Goal: Find specific page/section: Find specific page/section

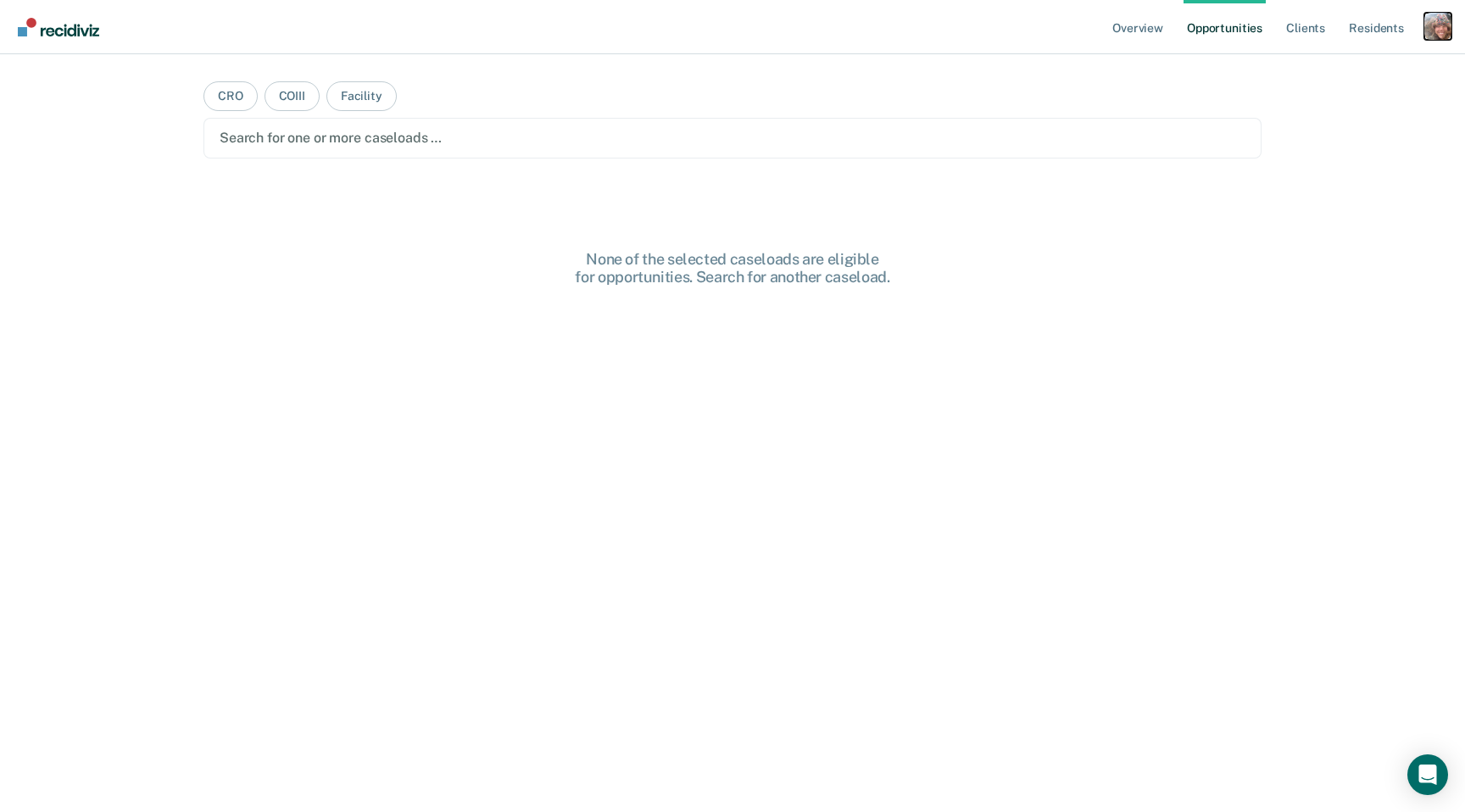
click at [1436, 30] on div "Profile dropdown button" at bounding box center [1437, 26] width 27 height 27
click at [1321, 72] on link "Profile" at bounding box center [1369, 69] width 137 height 15
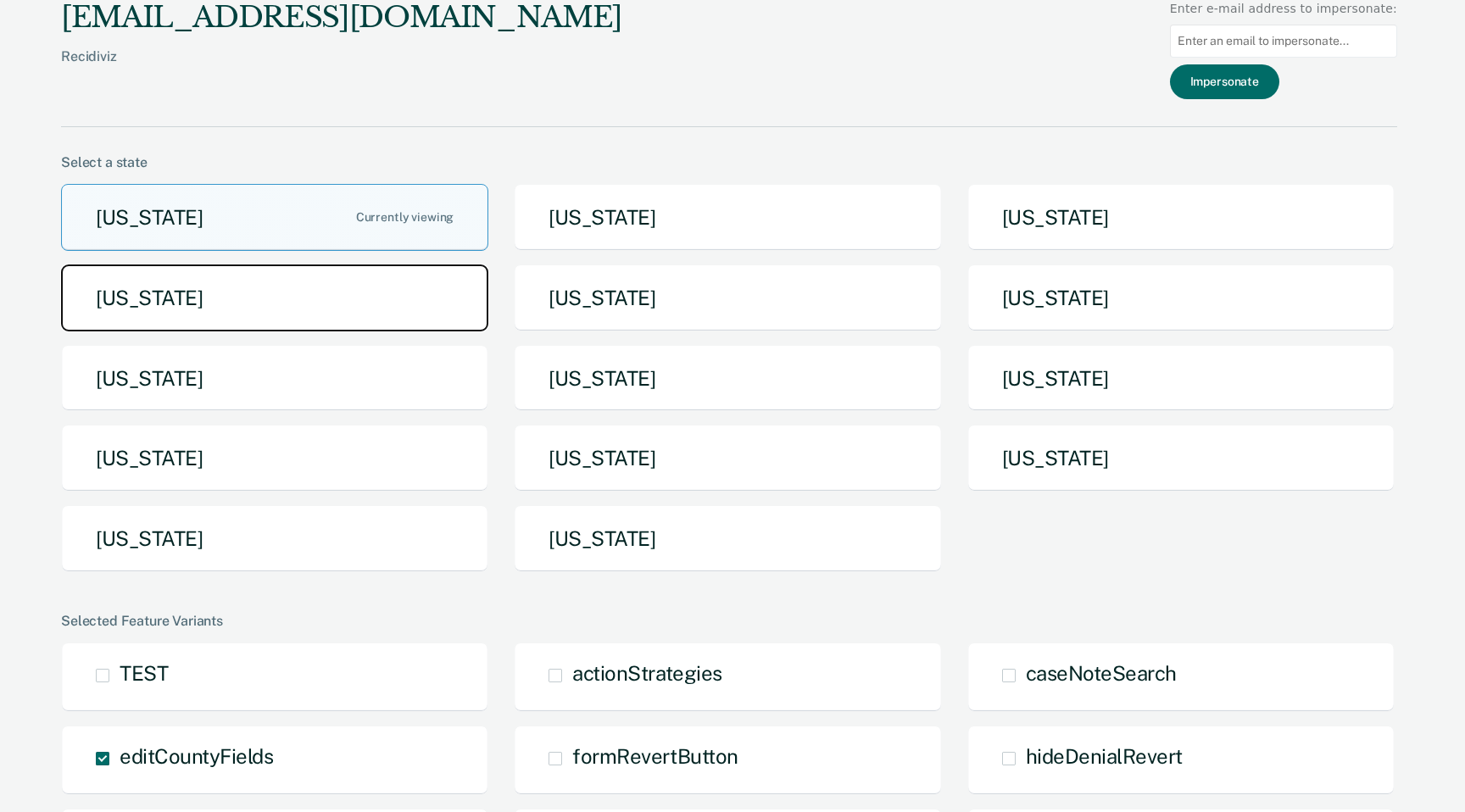
click at [407, 281] on button "[US_STATE]" at bounding box center [275, 298] width 427 height 67
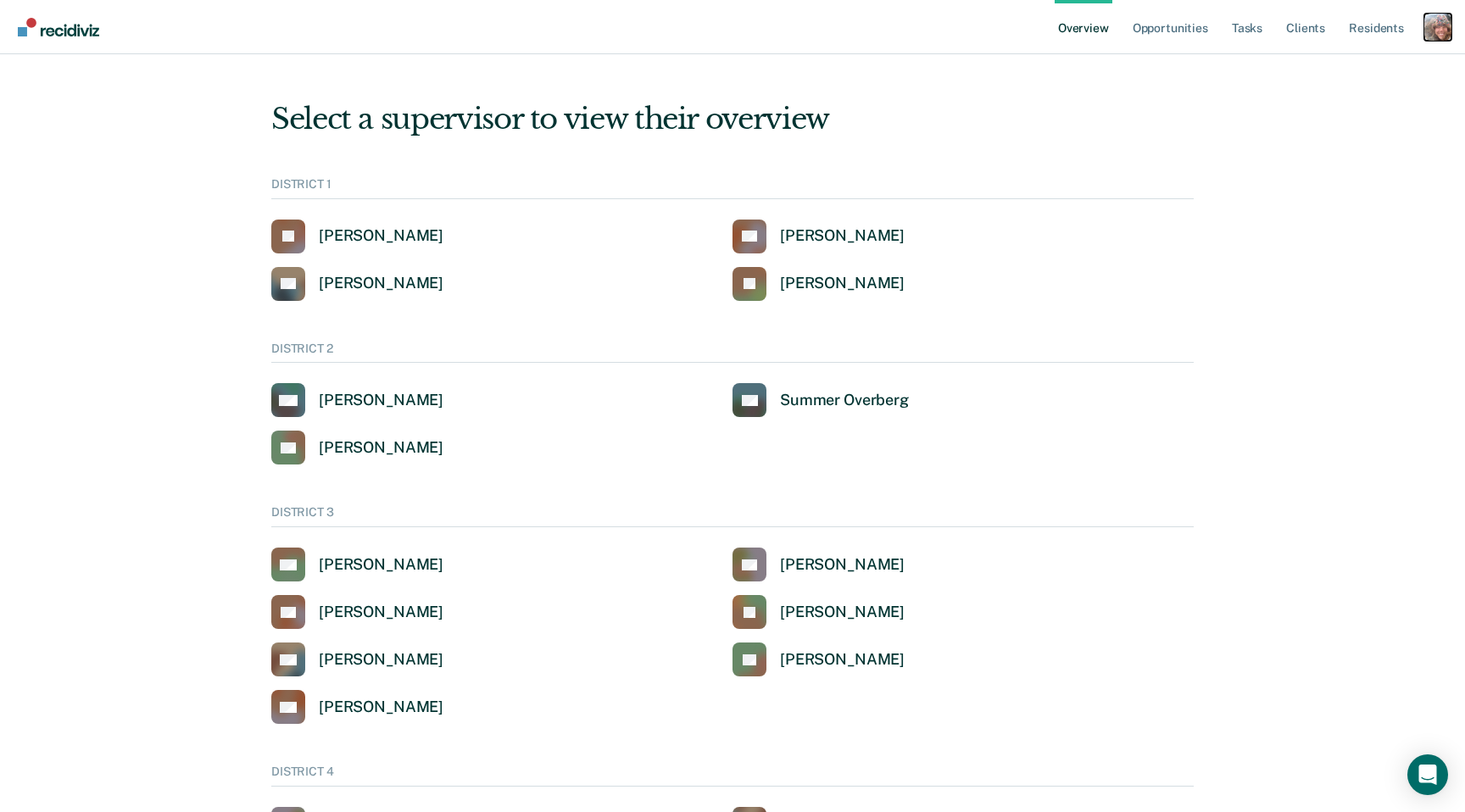
click at [1428, 30] on div "Profile dropdown button" at bounding box center [1437, 27] width 27 height 27
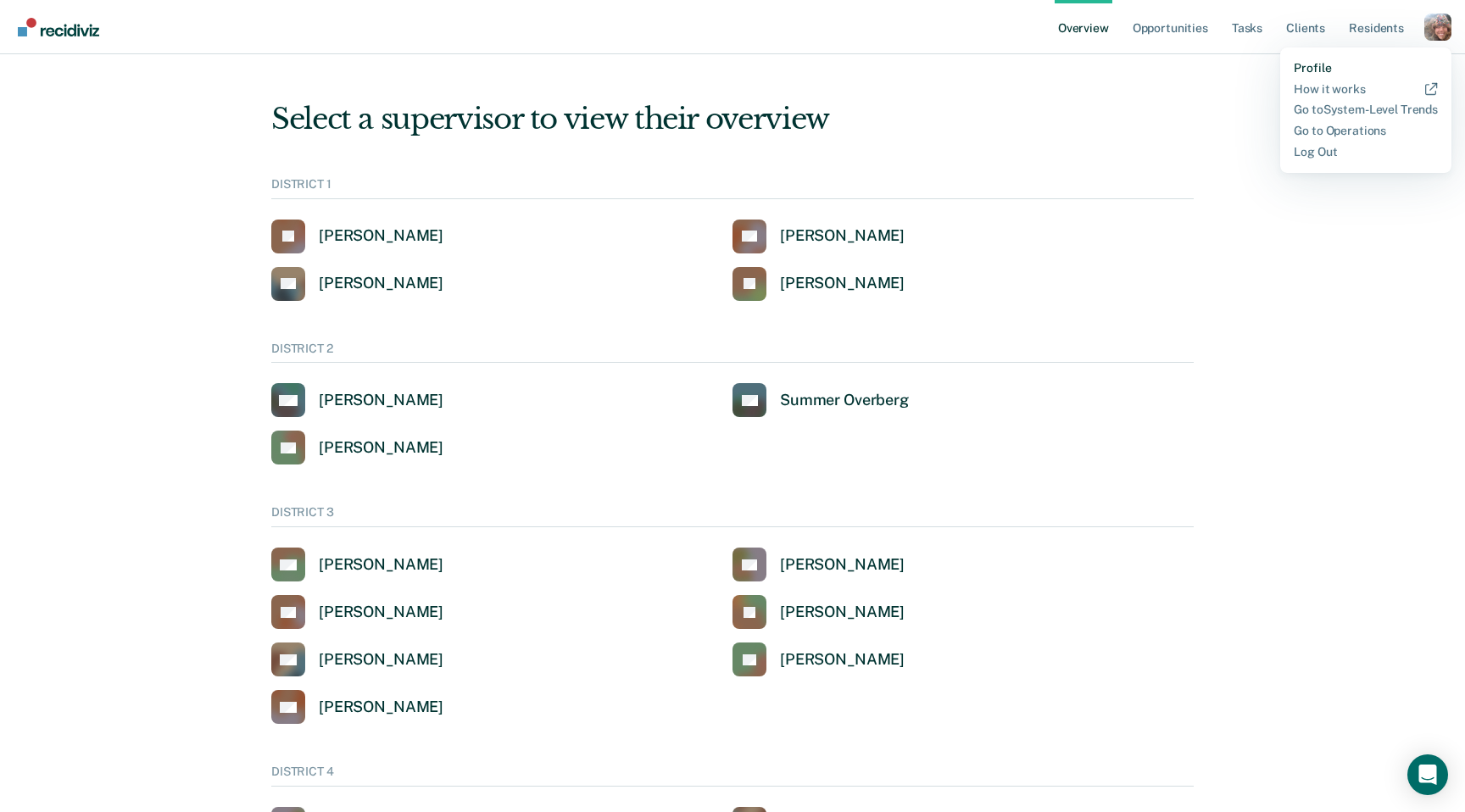
click at [1315, 68] on link "Profile" at bounding box center [1365, 68] width 144 height 15
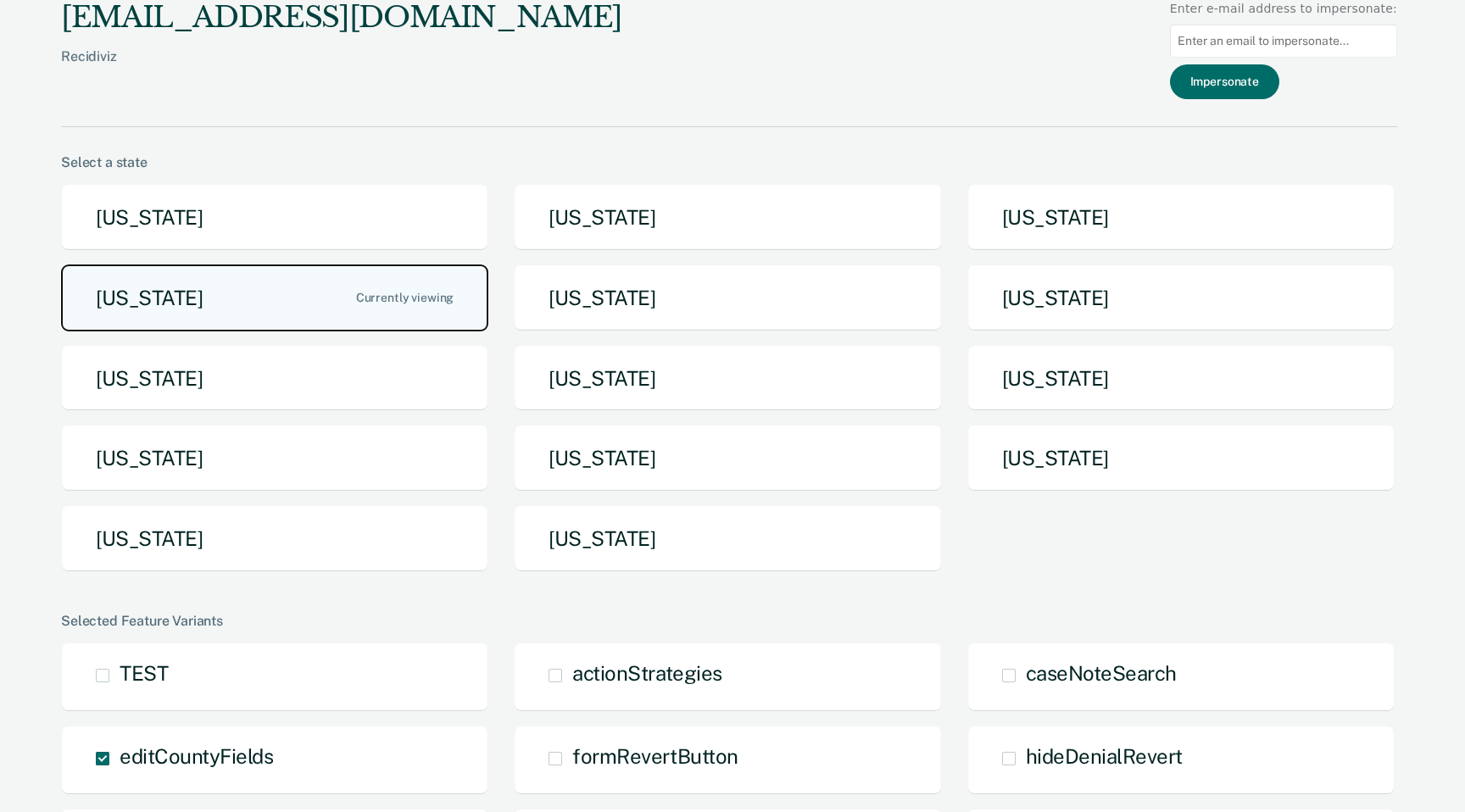
click at [309, 307] on button "[US_STATE]" at bounding box center [275, 298] width 427 height 67
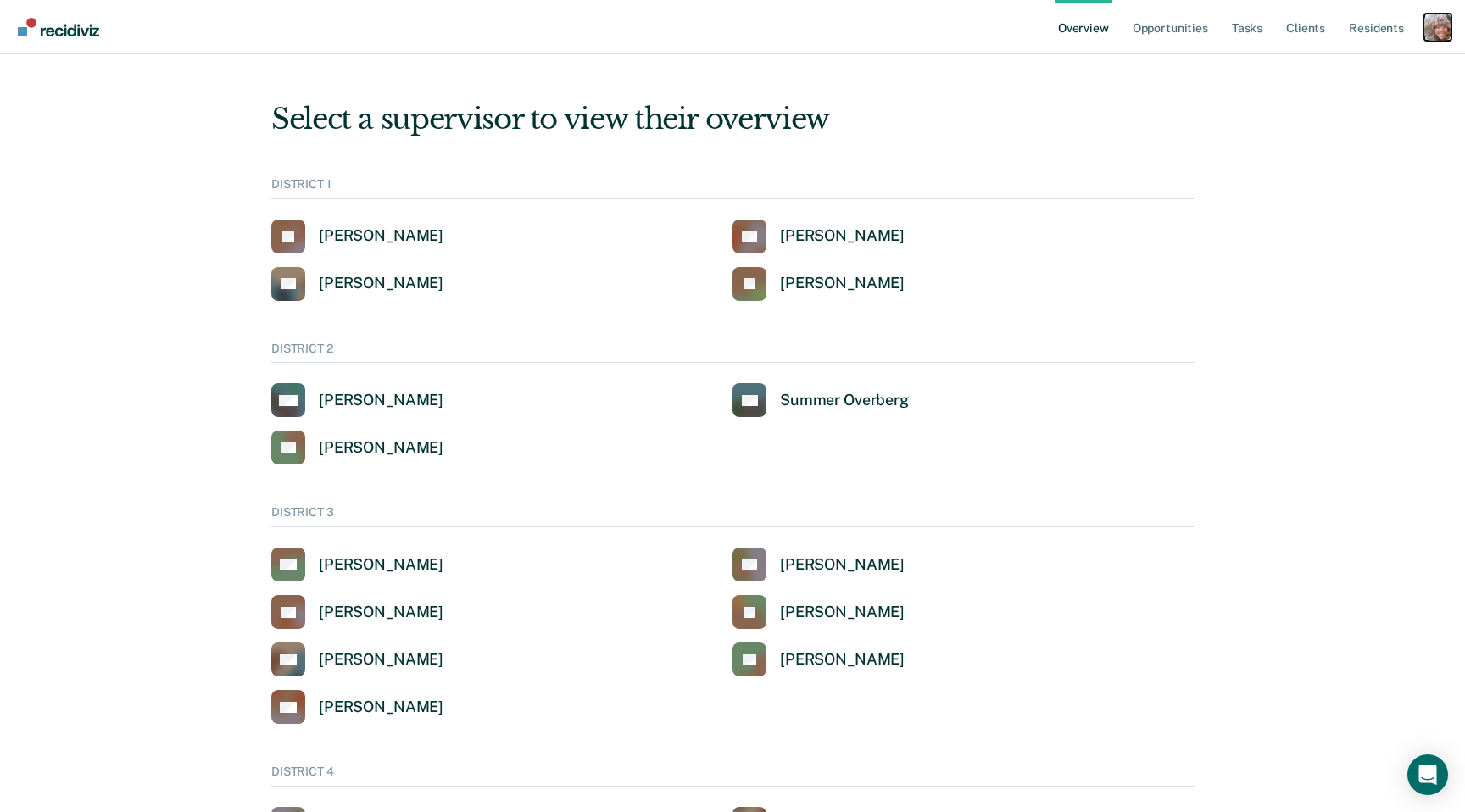
click at [1430, 33] on div "Profile dropdown button" at bounding box center [1437, 27] width 27 height 27
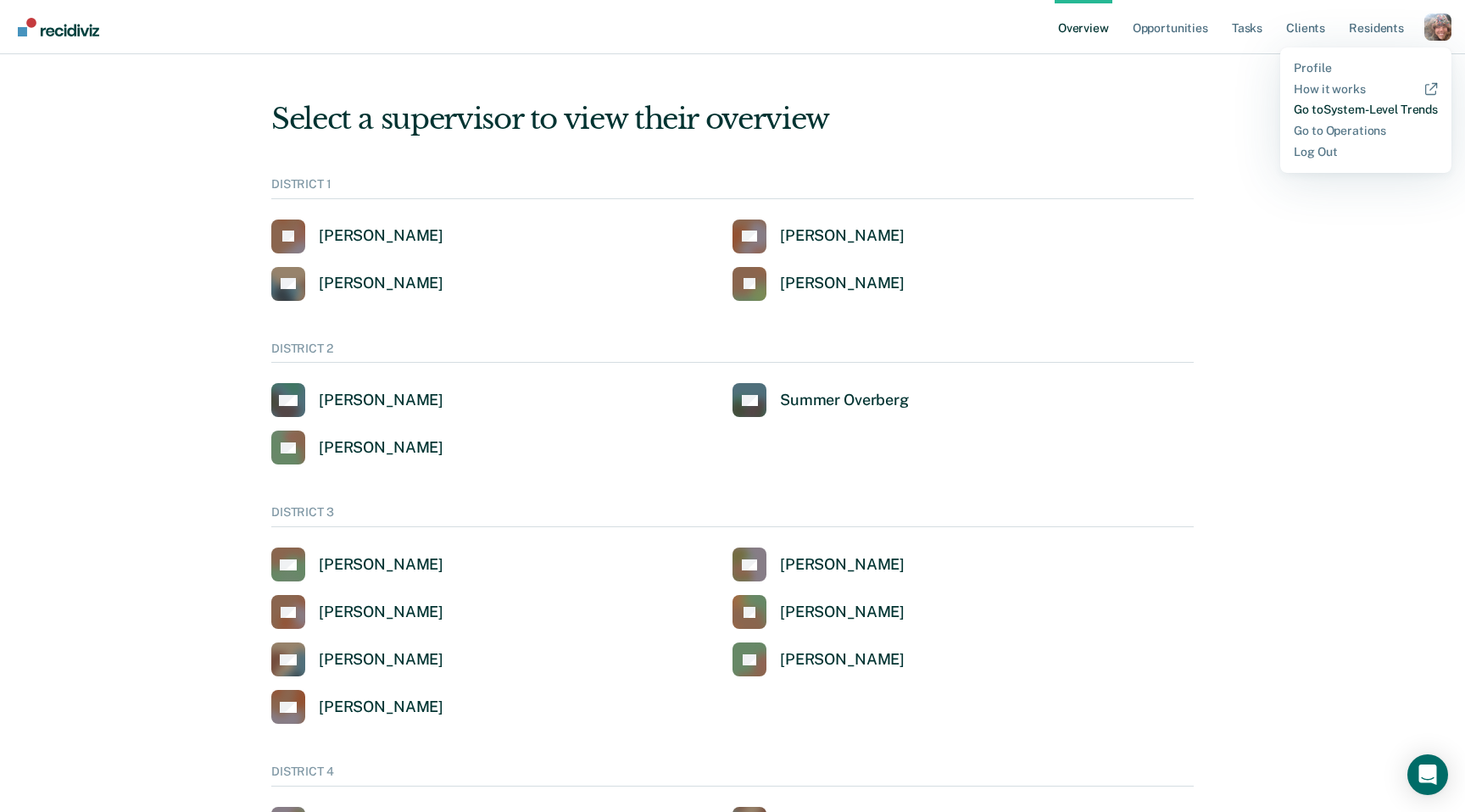
click at [1369, 109] on link "Go to System-Level Trends" at bounding box center [1365, 110] width 144 height 15
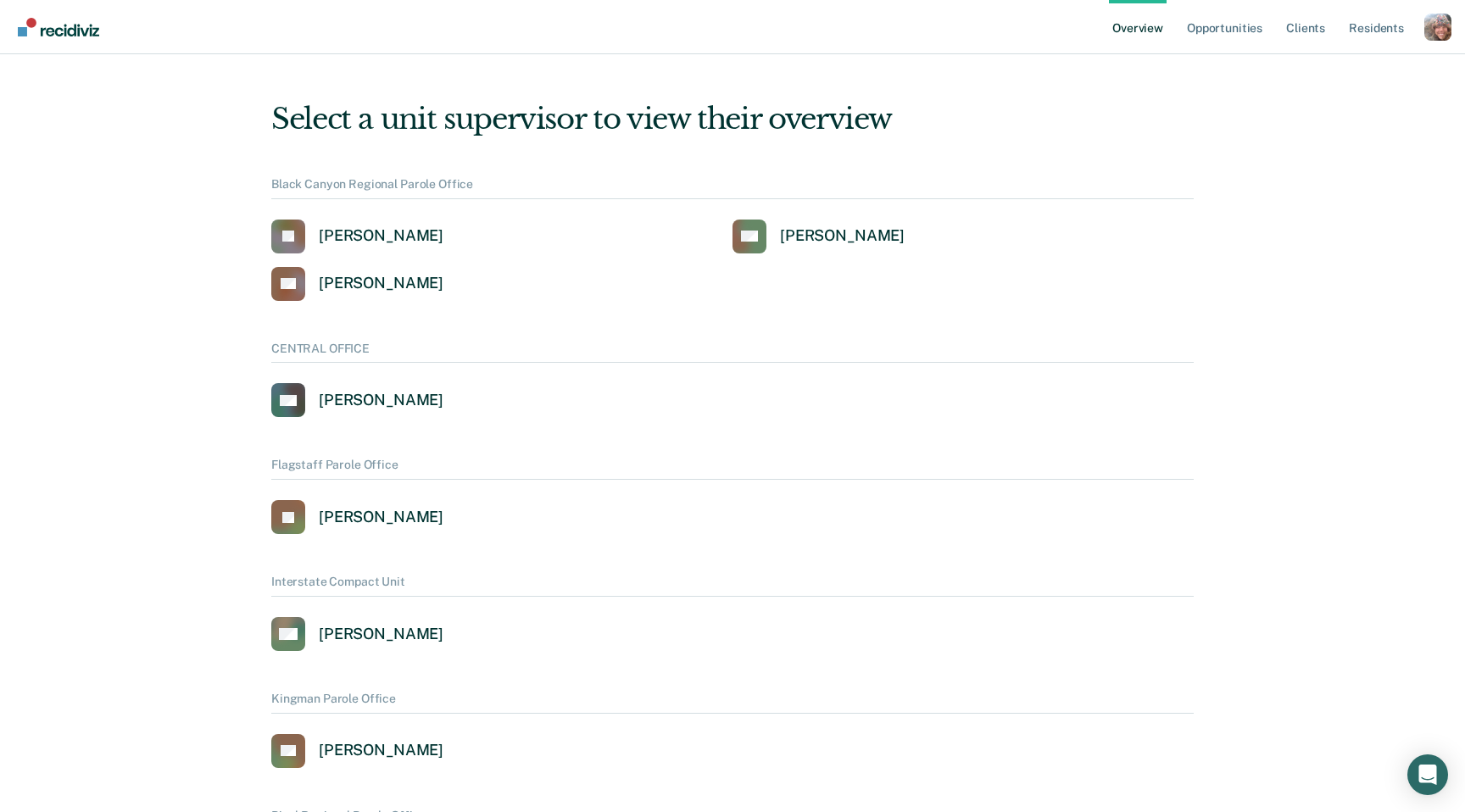
click at [1441, 33] on div "Profile dropdown button" at bounding box center [1437, 27] width 27 height 27
click at [1329, 65] on link "Profile" at bounding box center [1369, 68] width 137 height 15
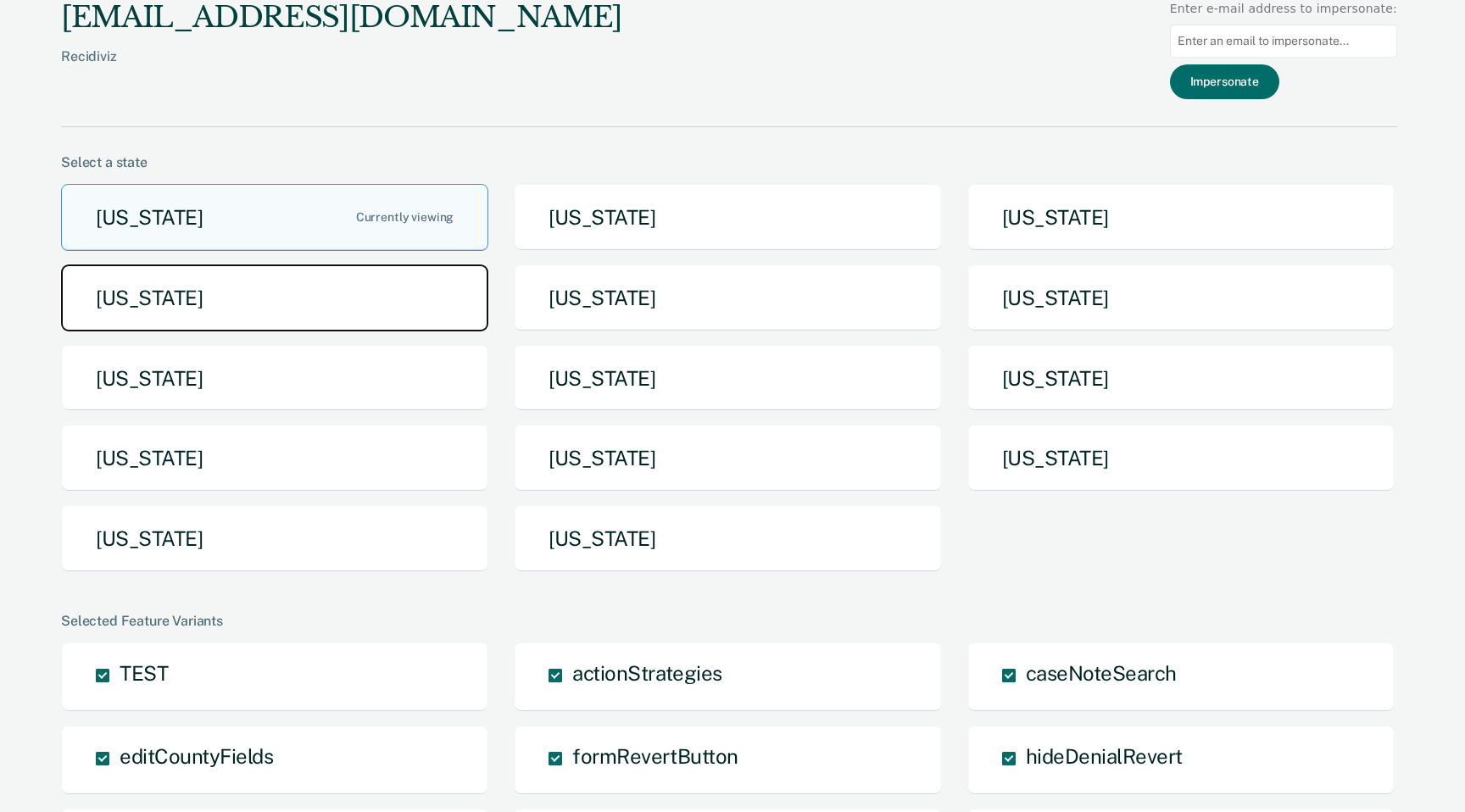
click at [352, 318] on button "[US_STATE]" at bounding box center [275, 298] width 427 height 67
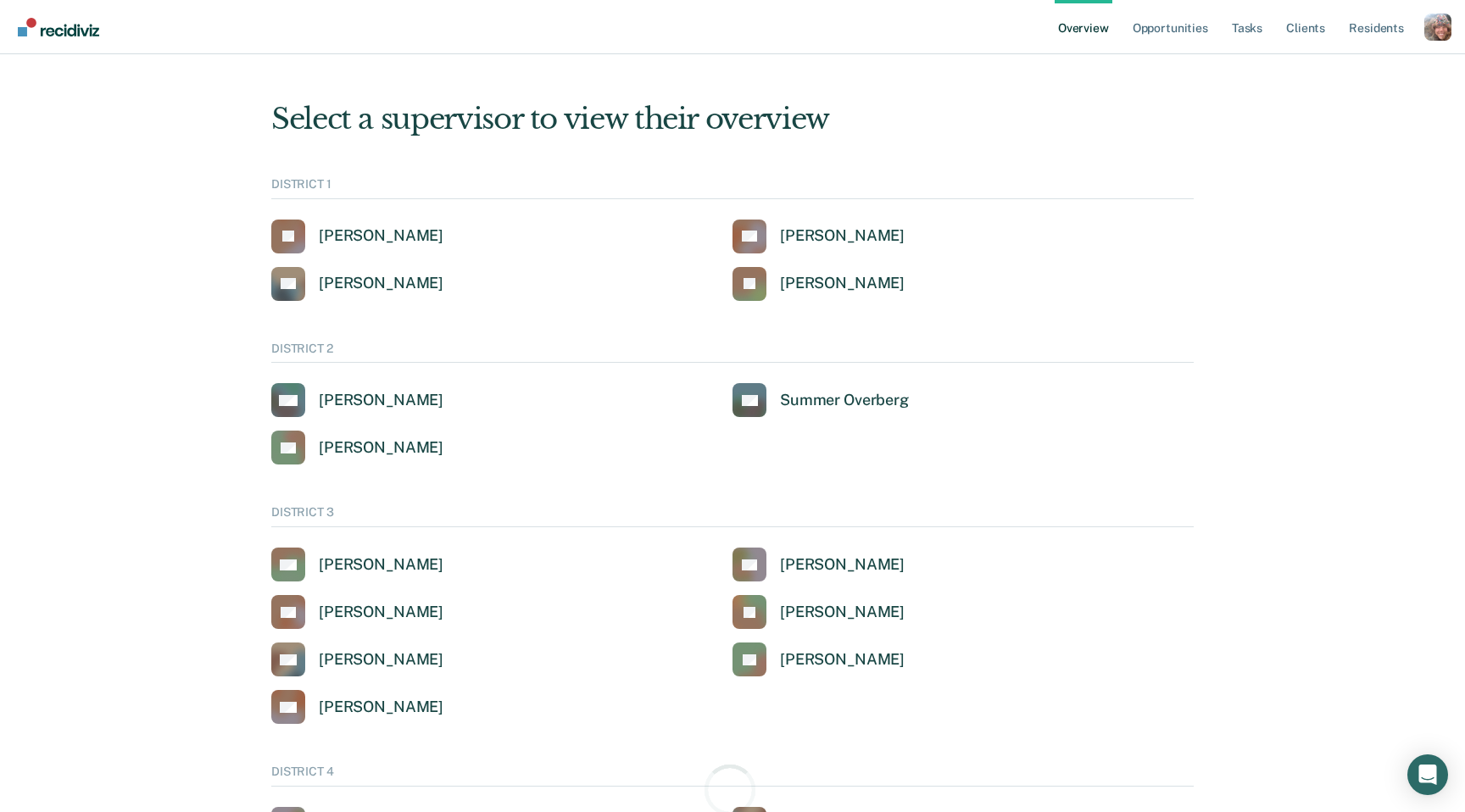
click at [1448, 29] on div "Profile dropdown button" at bounding box center [1437, 27] width 27 height 27
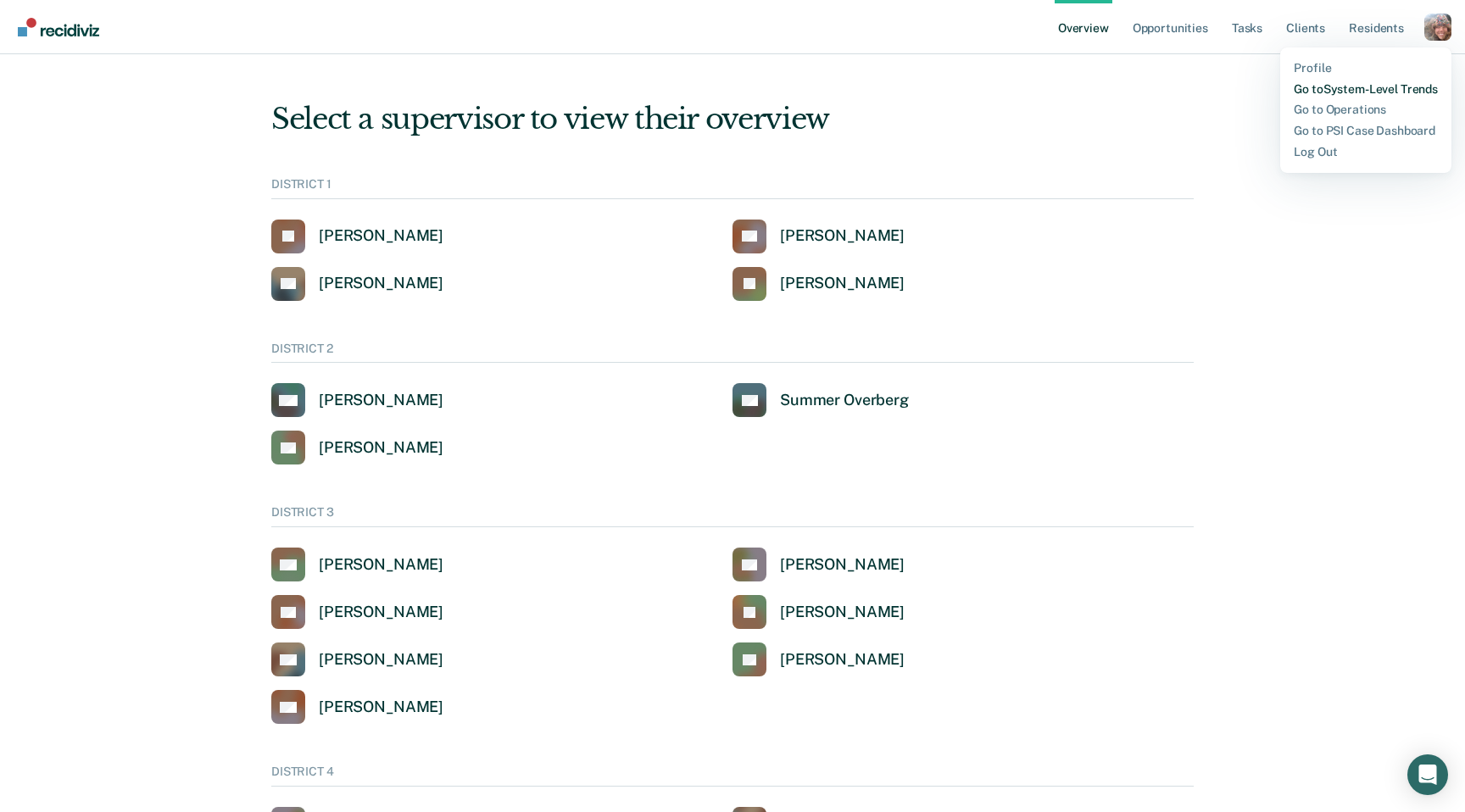
click at [1396, 88] on link "Go to System-Level Trends" at bounding box center [1365, 89] width 144 height 15
